Goal: Ask a question: Seek information or help from site administrators or community

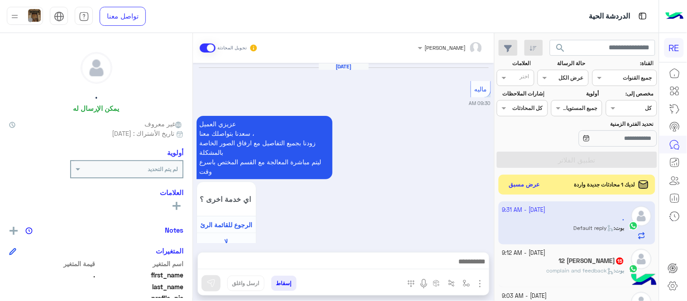
scroll to position [419, 0]
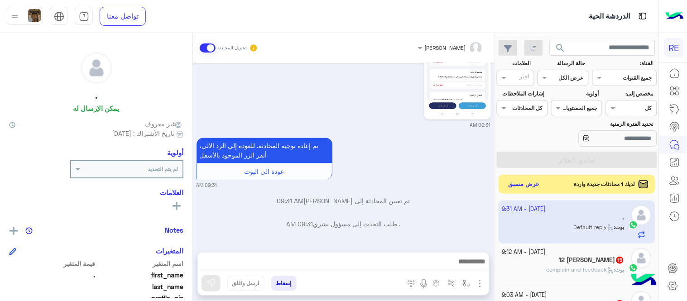
click at [515, 182] on button "عرض مسبق" at bounding box center [524, 184] width 38 height 12
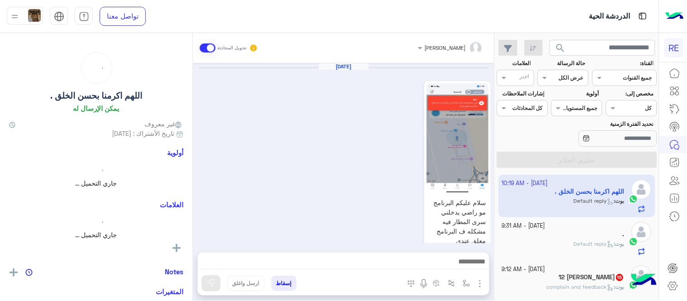
scroll to position [618, 0]
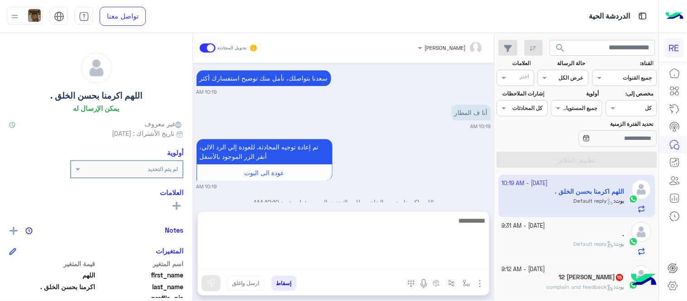
click at [374, 257] on textarea at bounding box center [343, 242] width 291 height 54
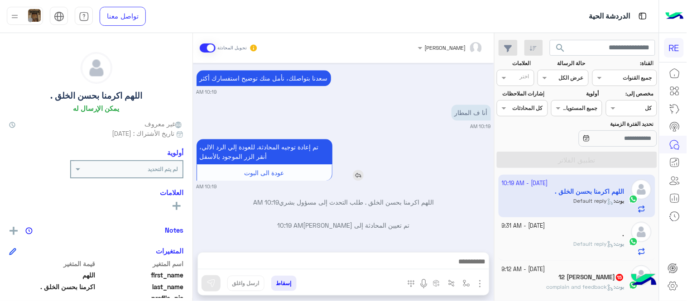
click at [383, 146] on div "تم إعادة توجيه المحادثة. للعودة إلي الرد الالي، أنقر الزر الموجود بالأسفل عودة …" at bounding box center [290, 160] width 187 height 42
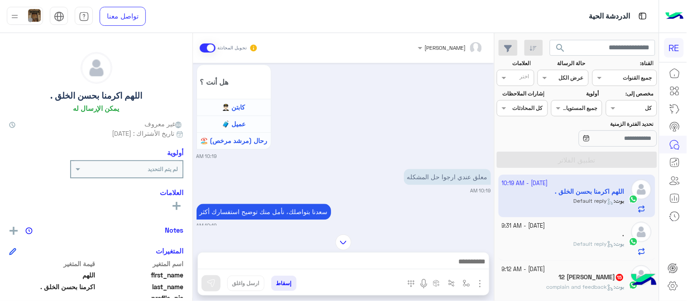
scroll to position [486, 0]
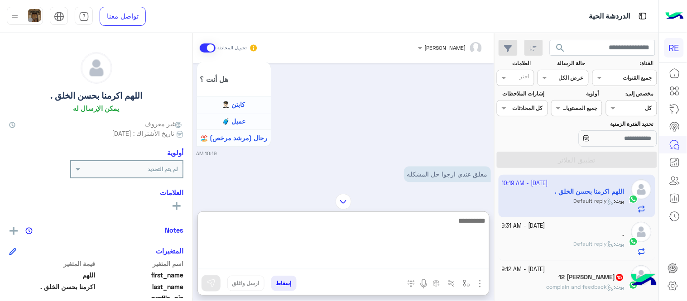
click at [387, 269] on textarea at bounding box center [343, 242] width 291 height 54
type textarea "**********"
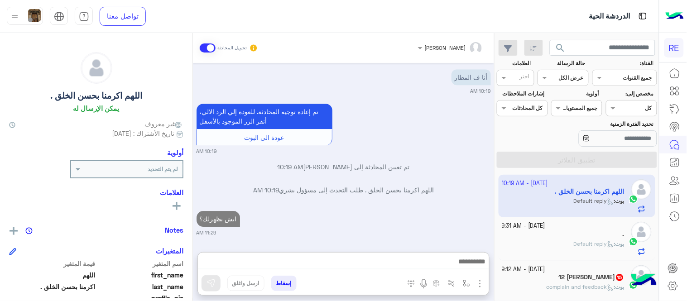
click at [374, 201] on div "[DATE] سلام عليكم البرنامج مو راضي يدخلني سرى المطار فيه مشكله ف البرنامج معلق …" at bounding box center [343, 153] width 301 height 180
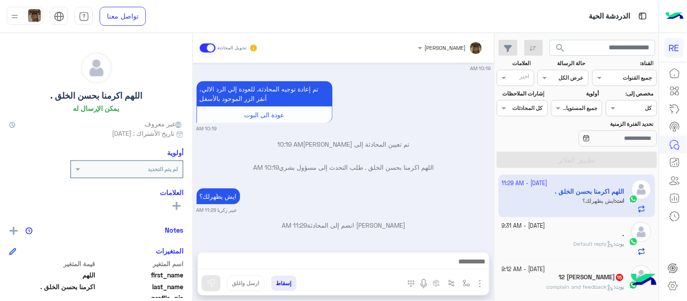
drag, startPoint x: 196, startPoint y: 213, endPoint x: 195, endPoint y: 209, distance: 4.6
click at [195, 209] on div "[DATE] سلام عليكم البرنامج مو راضي يدخلني سرى المطار فيه مشكله ف البرنامج معلق …" at bounding box center [343, 153] width 301 height 180
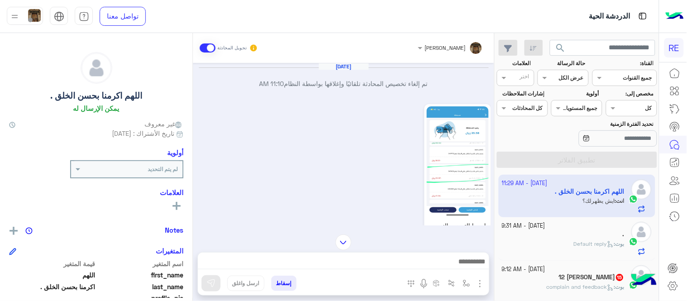
scroll to position [428, 0]
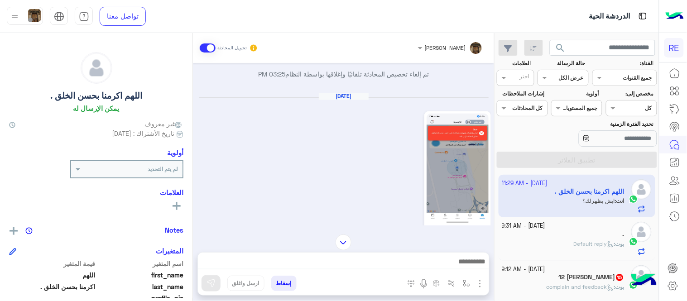
click at [451, 144] on img at bounding box center [458, 169] width 62 height 110
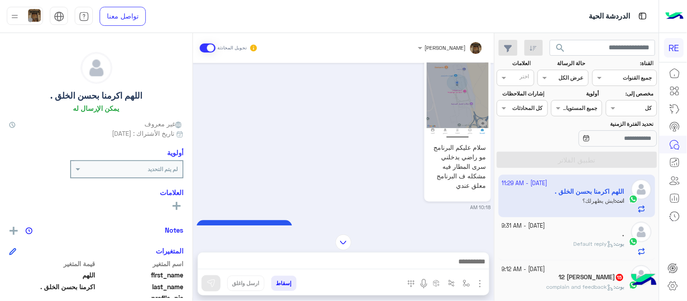
scroll to position [518, 0]
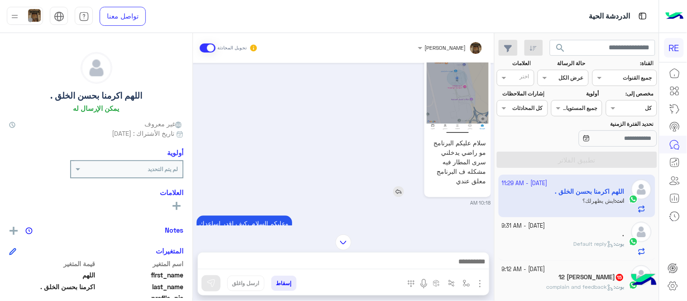
click at [402, 186] on img at bounding box center [398, 191] width 11 height 11
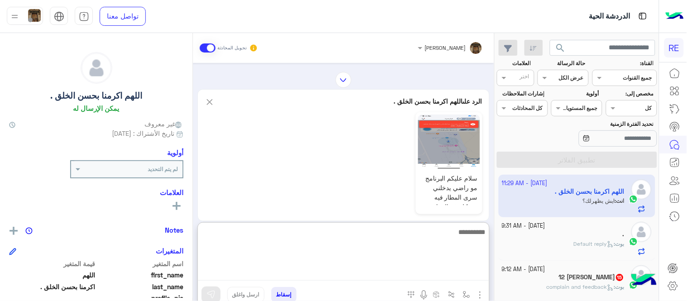
click at [426, 265] on textarea at bounding box center [343, 253] width 291 height 54
type textarea "**********"
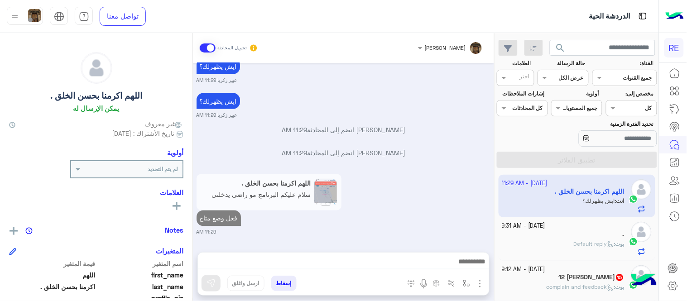
scroll to position [1253, 0]
click at [435, 159] on div "[DATE] تم إلغاء تخصيص المحادثة تلقائيًا وإغلاقها بواسطة النظام 11:10 AM ارجوا ا…" at bounding box center [343, 153] width 301 height 180
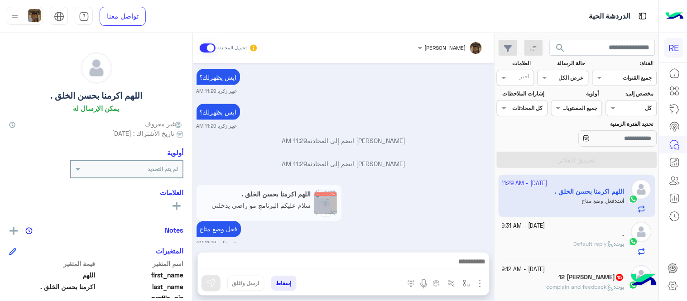
click at [465, 240] on small "عبير زكريا 11:29 AM" at bounding box center [344, 243] width 294 height 7
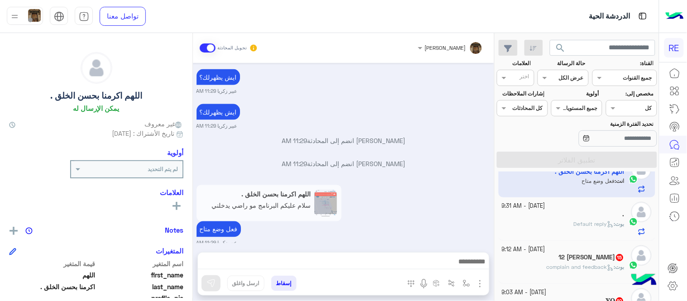
scroll to position [43, 0]
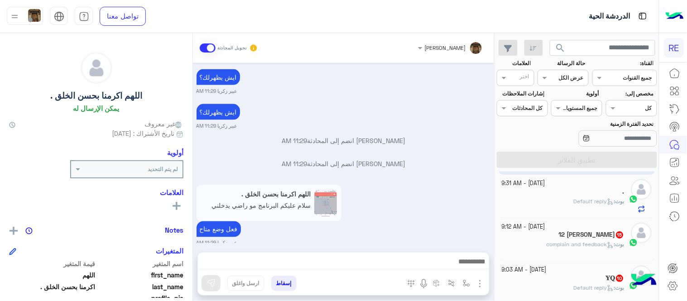
click at [567, 187] on div "[DATE] - 9:31 AM" at bounding box center [563, 183] width 123 height 9
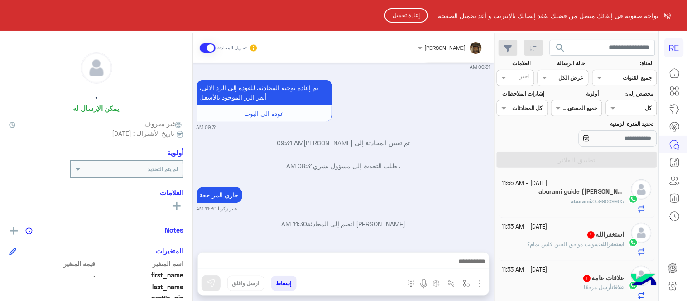
click at [392, 19] on button "إعادة تحميل" at bounding box center [405, 15] width 43 height 14
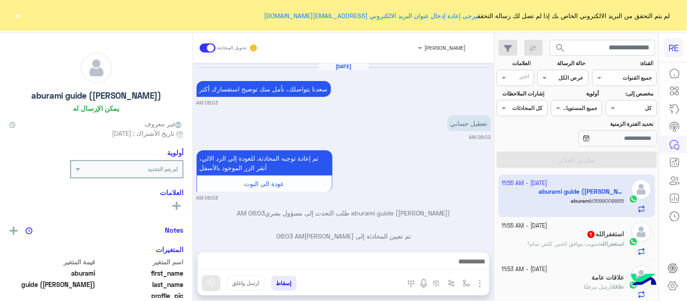
scroll to position [603, 0]
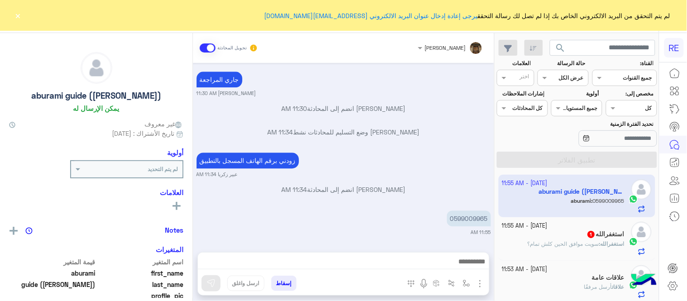
click at [15, 14] on button "×" at bounding box center [18, 15] width 9 height 9
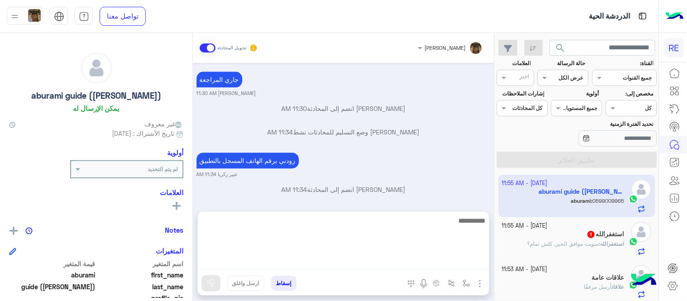
scroll to position [621, 0]
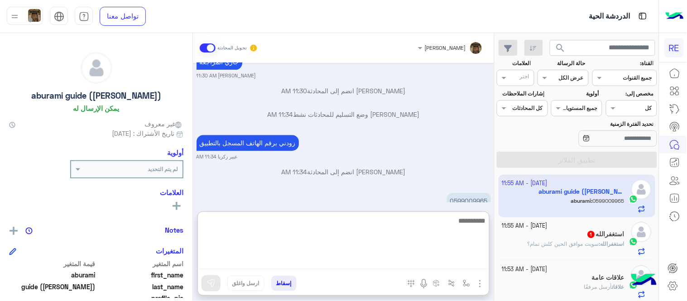
click at [374, 268] on textarea at bounding box center [343, 242] width 291 height 54
type textarea "*"
click at [481, 220] on textarea "**********" at bounding box center [343, 242] width 291 height 54
type textarea "**********"
click at [433, 220] on textarea "**********" at bounding box center [343, 242] width 291 height 54
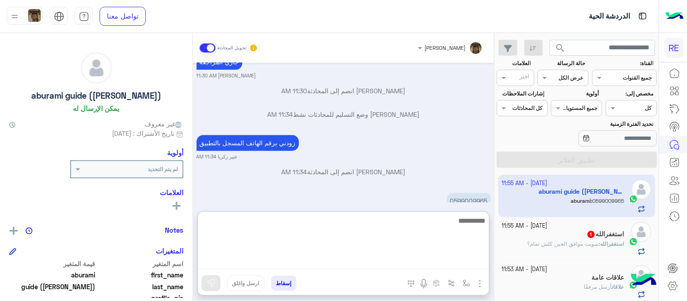
scroll to position [678, 0]
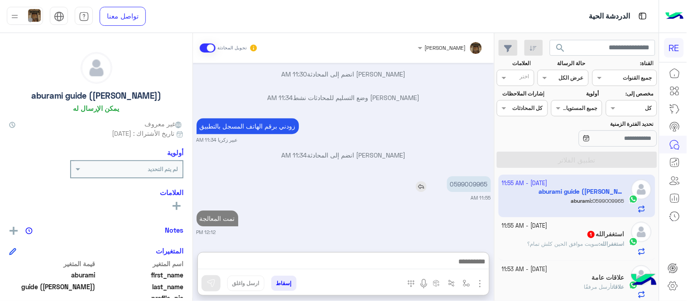
click at [471, 143] on div "Oct 9, 2025 سعدنا بتواصلك، نأمل منك توضيح استفسارك أكثر 06:03 AM تعطيل حسابي 06…" at bounding box center [343, 153] width 301 height 180
click at [468, 178] on p "0599009965" at bounding box center [469, 185] width 44 height 16
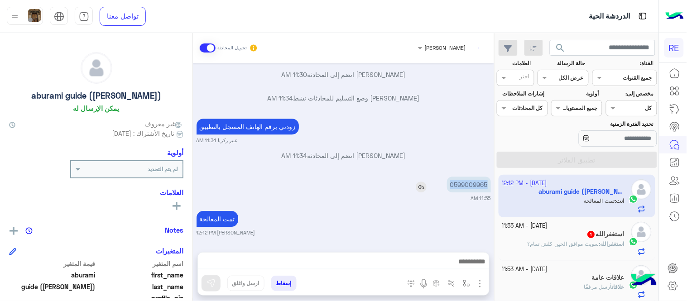
click at [468, 178] on p "0599009965" at bounding box center [469, 185] width 44 height 16
copy p "0599009965"
click at [265, 211] on div "تمت المعالجة" at bounding box center [243, 219] width 93 height 16
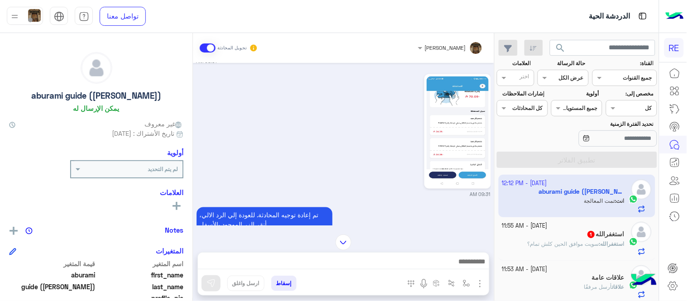
scroll to position [355, 0]
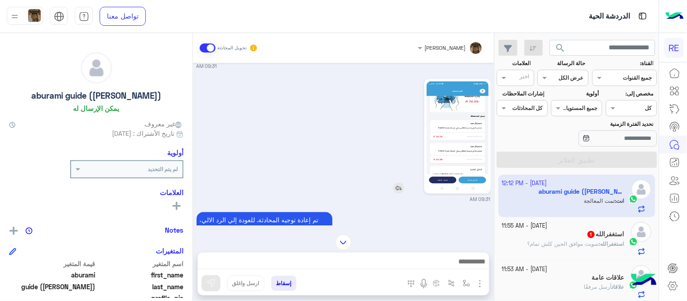
click at [449, 145] on img at bounding box center [458, 137] width 62 height 110
click at [360, 217] on div "تم إعادة توجيه المحادثة. للعودة إلي الرد الالي، أنقر الزر الموجود بالأسفل عودة …" at bounding box center [290, 233] width 187 height 42
click at [451, 149] on img at bounding box center [458, 137] width 62 height 110
click at [196, 149] on div "Oct 9, 2025 سعدنا بتواصلك، نأمل منك توضيح استفسارك أكثر 06:03 AM تعطيل حسابي 06…" at bounding box center [343, 144] width 301 height 163
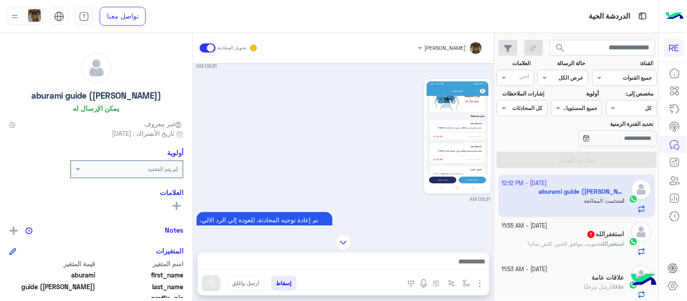
click at [196, 148] on div "Oct 9, 2025 سعدنا بتواصلك، نأمل منك توضيح استفسارك أكثر 06:03 AM تعطيل حسابي 06…" at bounding box center [343, 144] width 301 height 163
drag, startPoint x: 196, startPoint y: 148, endPoint x: 189, endPoint y: 132, distance: 17.2
click at [189, 132] on mat-drawer-container "عبير زكريا تحويل المحادثة Oct 9, 2025 سعدنا بتواصلك، نأمل منك توضيح استفسارك أك…" at bounding box center [247, 169] width 494 height 272
click at [225, 154] on div "09:31 AM" at bounding box center [344, 140] width 294 height 126
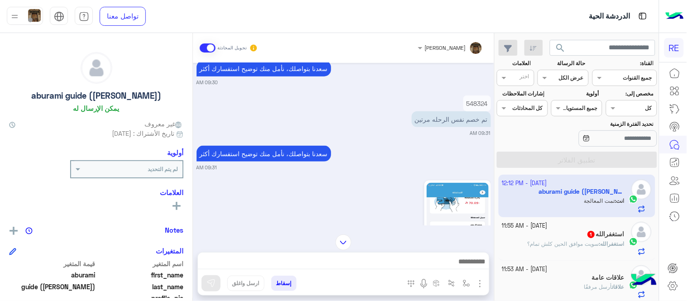
scroll to position [251, 0]
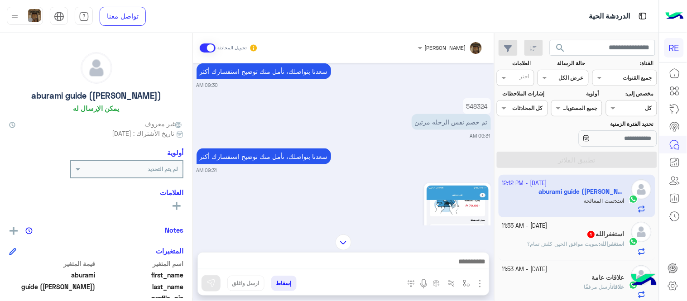
click at [484, 103] on p "548324" at bounding box center [477, 106] width 28 height 16
click at [477, 105] on p "548324" at bounding box center [477, 106] width 28 height 16
copy app-message "548324"
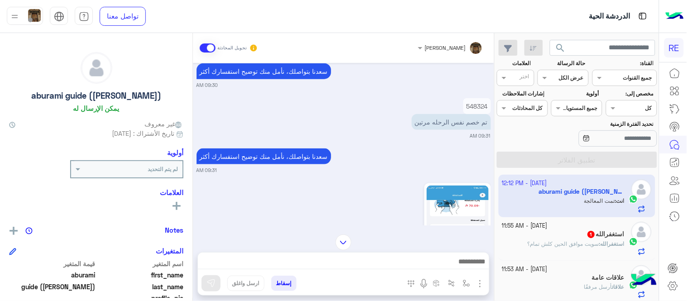
click at [357, 193] on div "09:31 AM" at bounding box center [344, 244] width 294 height 126
click at [569, 246] on span "سويت موافق الحين كلش تمام؟" at bounding box center [564, 243] width 72 height 7
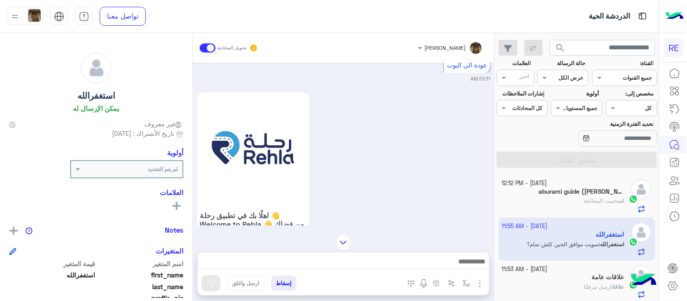
scroll to position [186, 0]
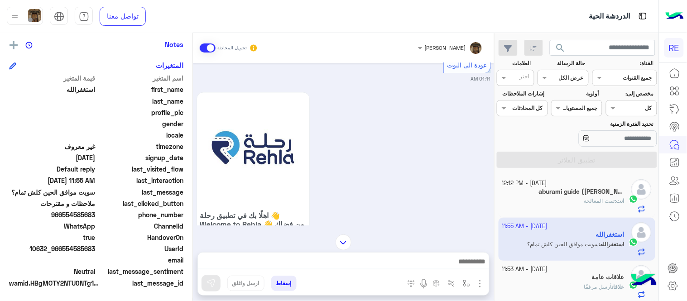
drag, startPoint x: 62, startPoint y: 215, endPoint x: 96, endPoint y: 216, distance: 34.9
click at [96, 216] on span "966554585683" at bounding box center [52, 215] width 86 height 10
copy span "554585683"
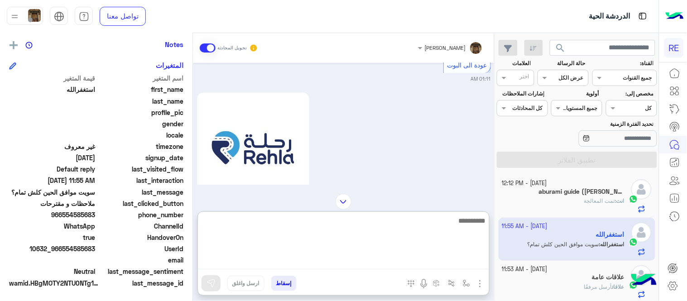
click at [350, 262] on textarea at bounding box center [343, 242] width 291 height 54
type textarea "****"
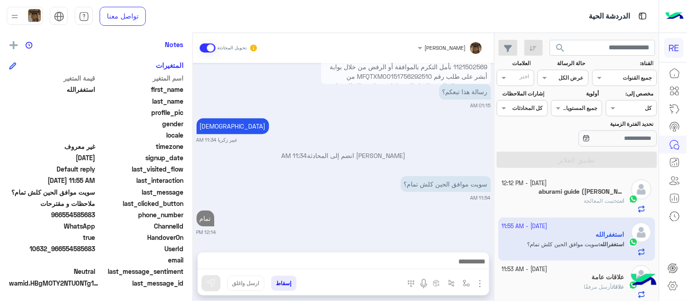
scroll to position [1611, 0]
click at [384, 175] on div "Oct 9, 2025 هذا تبعكم؟ 01:07 AM سعدنا بتواصلك، نأمل منك توضيح استفسارك أكثر 01:…" at bounding box center [343, 153] width 301 height 180
drag, startPoint x: 494, startPoint y: 187, endPoint x: 467, endPoint y: 196, distance: 29.1
click at [467, 196] on mat-drawer "عبير زكريا تحويل المحادثة Oct 9, 2025 هذا تبعكم؟ 01:07 AM سعدنا بتواصلك، نأمل م…" at bounding box center [247, 169] width 494 height 272
click at [467, 196] on small "11:54 AM" at bounding box center [344, 197] width 294 height 7
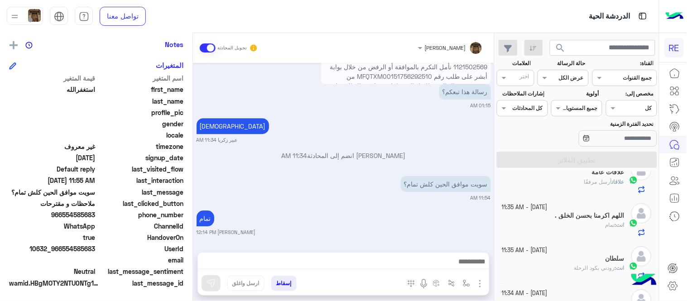
scroll to position [85, 0]
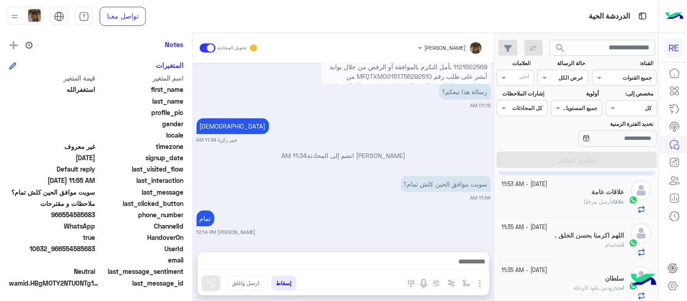
click at [559, 198] on div "علاقات أرسل مرفقًا" at bounding box center [563, 206] width 123 height 16
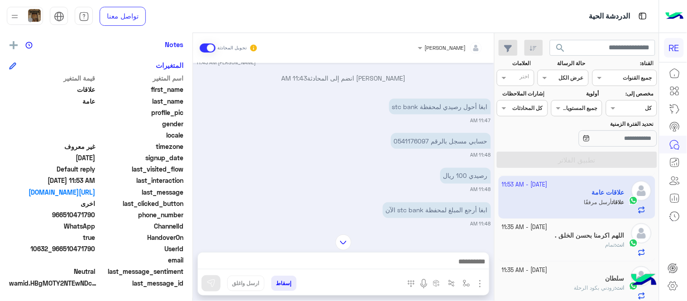
scroll to position [1198, 0]
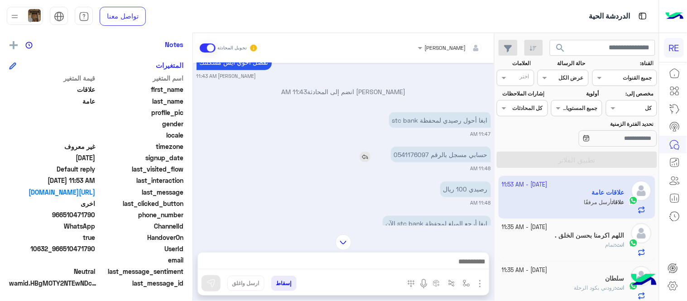
click at [410, 161] on p "حسابي مسجل بالرقم 0541176097" at bounding box center [441, 155] width 100 height 16
copy p "0541176097"
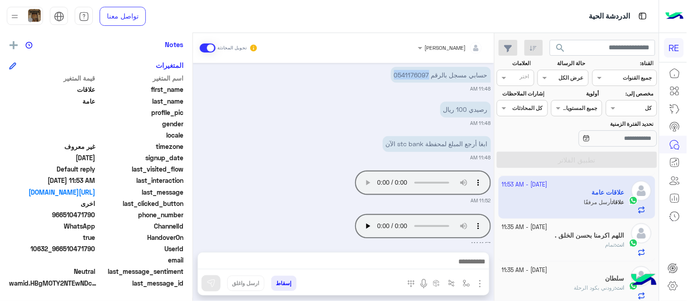
scroll to position [1290, 0]
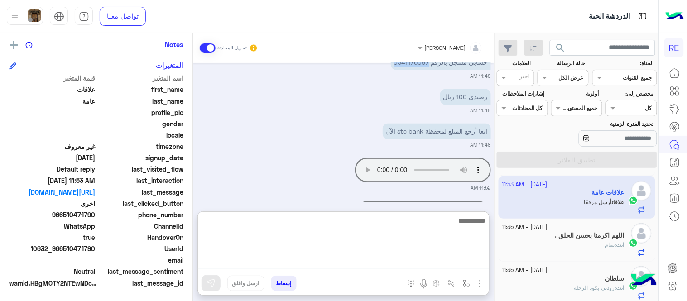
click at [317, 255] on textarea at bounding box center [343, 242] width 291 height 54
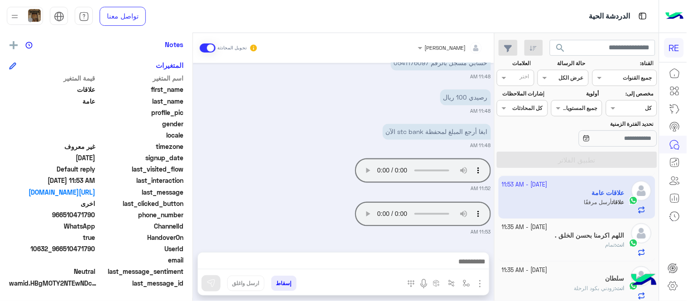
click at [282, 119] on div "Oct 9, 2025 لطلب حجز مسبق نأمل تزودينا بـ : التاريخ: 9/10/2025 الساعة: 7:42 صبا…" at bounding box center [343, 153] width 301 height 180
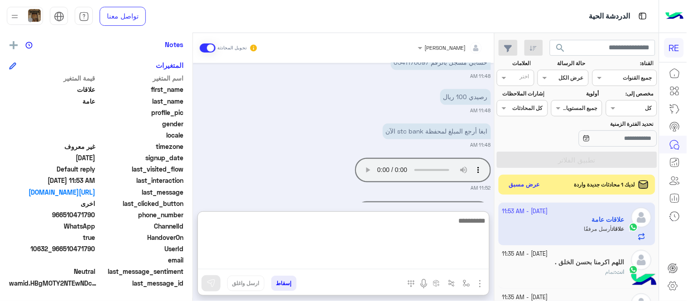
click at [389, 264] on textarea at bounding box center [343, 242] width 291 height 54
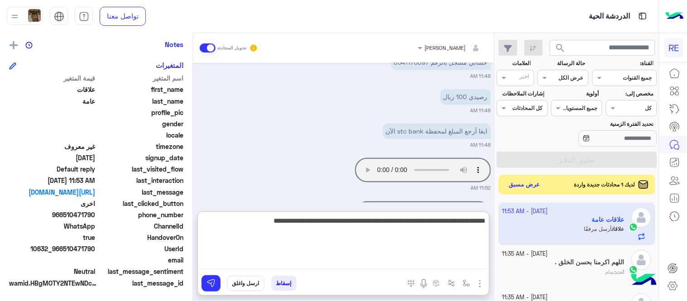
type textarea "**********"
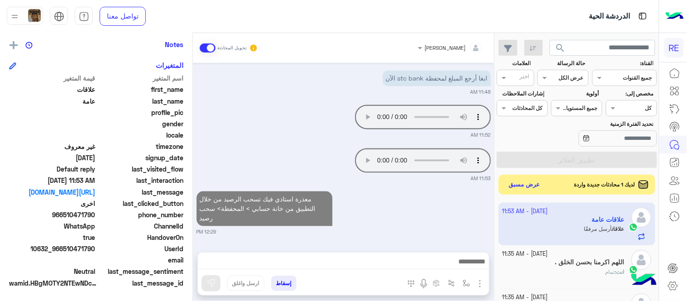
scroll to position [1334, 0]
click at [435, 205] on div "Terhal Almodon تحويل المحادثة Oct 9, 2025 لطلب حجز مسبق نأمل تزودينا بـ : التار…" at bounding box center [343, 169] width 301 height 272
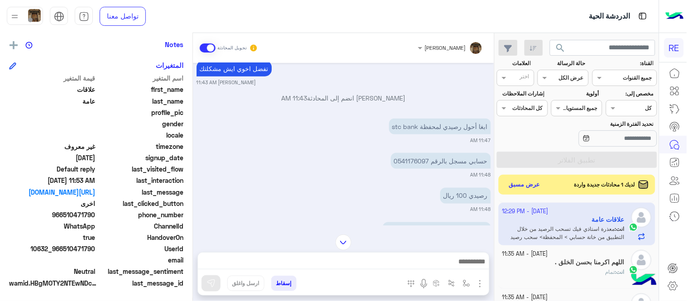
scroll to position [1196, 0]
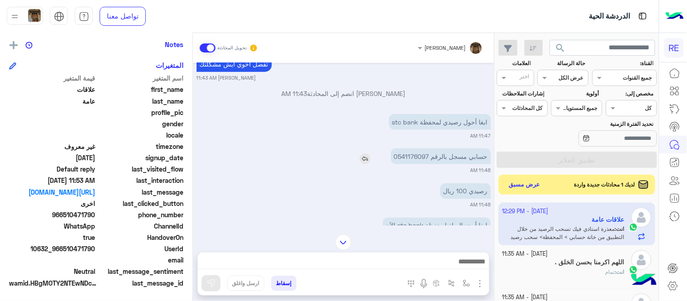
click at [408, 155] on p "حسابي مسجل بالرقم 0541176097" at bounding box center [441, 157] width 100 height 16
copy p "0541176097"
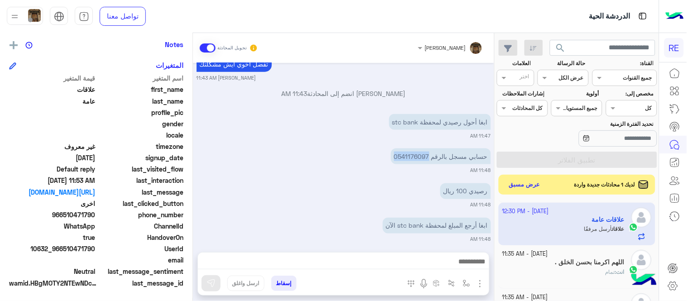
scroll to position [1412, 0]
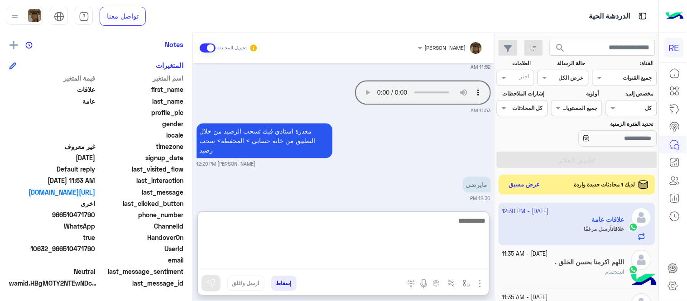
click at [369, 259] on textarea at bounding box center [343, 242] width 291 height 54
type textarea "**********"
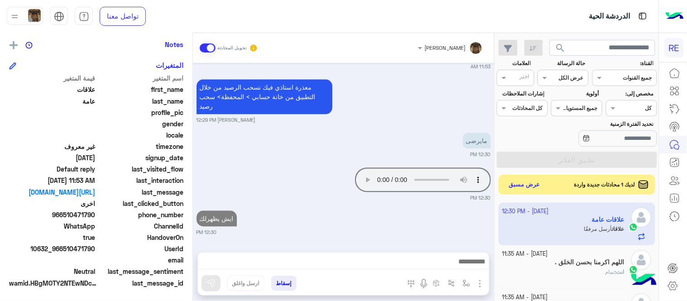
click at [305, 180] on div "Oct 9, 2025 لطلب حجز مسبق نأمل تزودينا بـ : التاريخ: 9/10/2025 الساعة: 7:42 صبا…" at bounding box center [343, 153] width 301 height 180
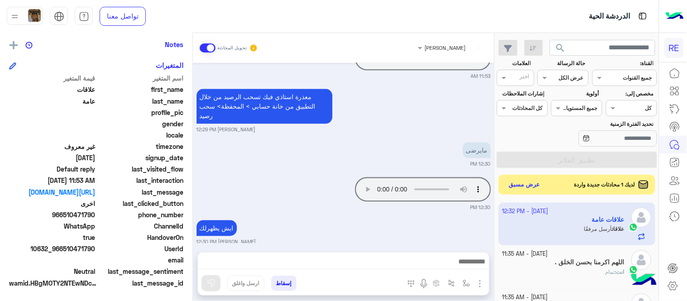
scroll to position [1579, 0]
